Goal: Task Accomplishment & Management: Manage account settings

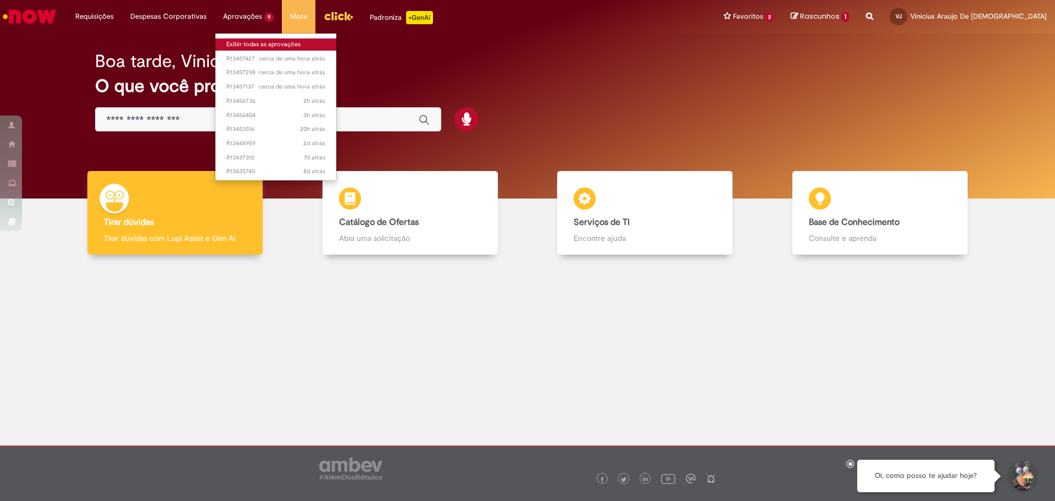
click at [250, 42] on link "Exibir todas as aprovações" at bounding box center [275, 44] width 121 height 12
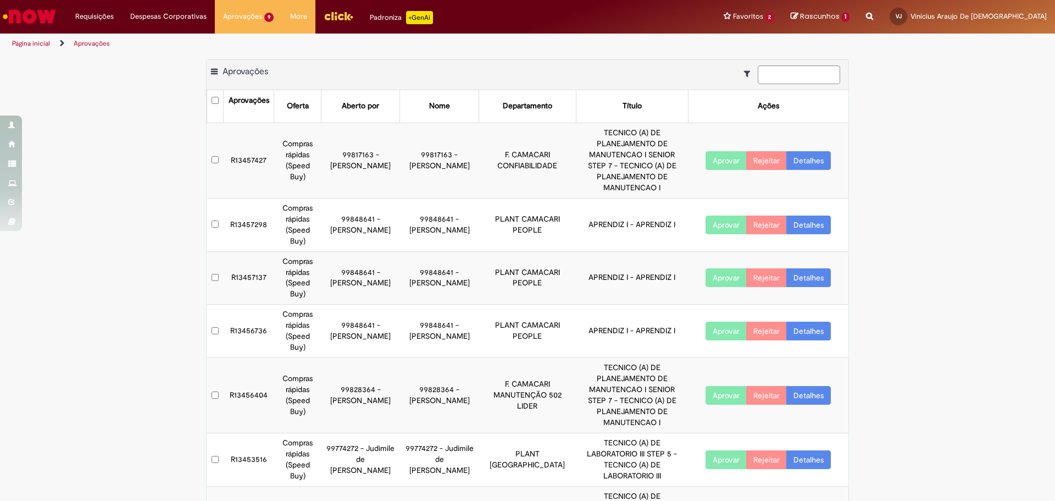
click at [31, 26] on img "Ir para a Homepage" at bounding box center [29, 16] width 57 height 22
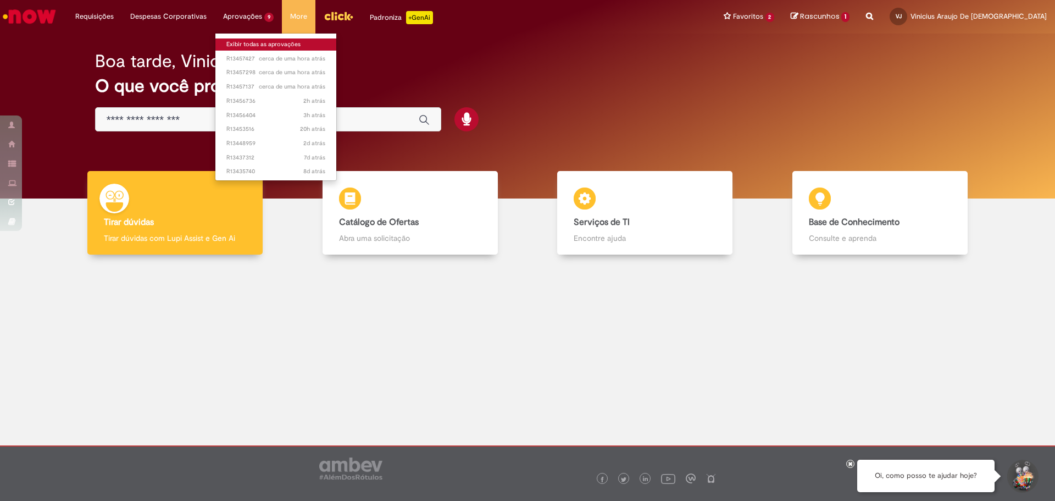
click at [252, 41] on link "Exibir todas as aprovações" at bounding box center [275, 44] width 121 height 12
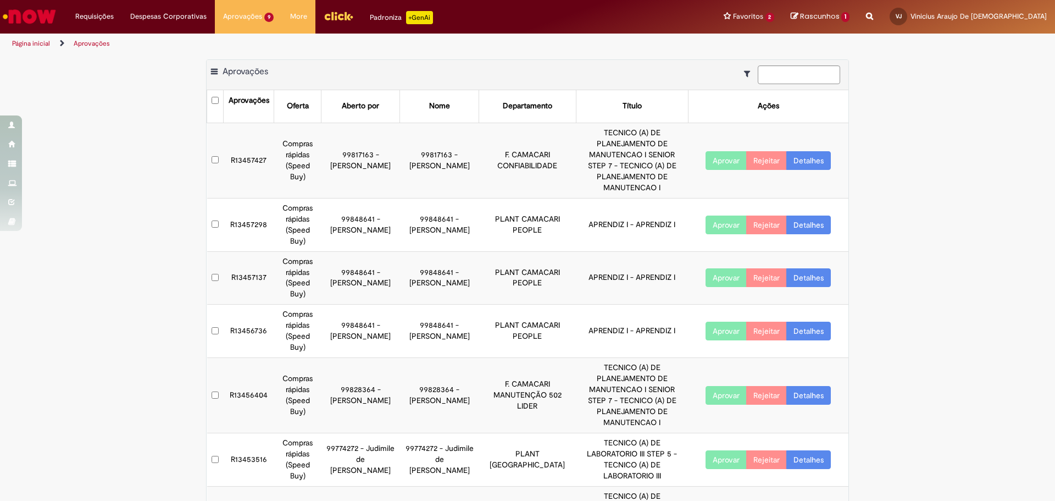
click at [720, 151] on button "Aprovar" at bounding box center [726, 160] width 41 height 19
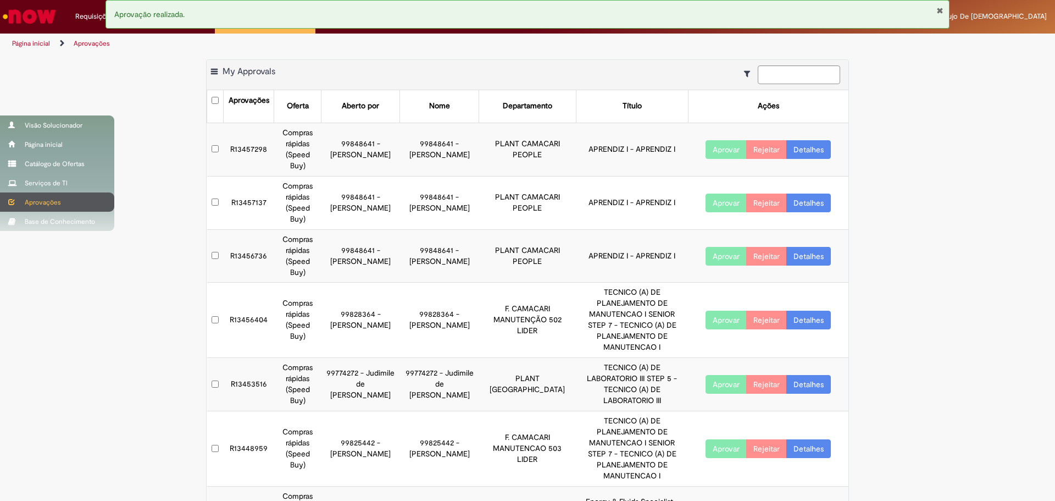
click at [46, 199] on div "Aprovações" at bounding box center [57, 201] width 114 height 19
